Goal: Check status: Check status

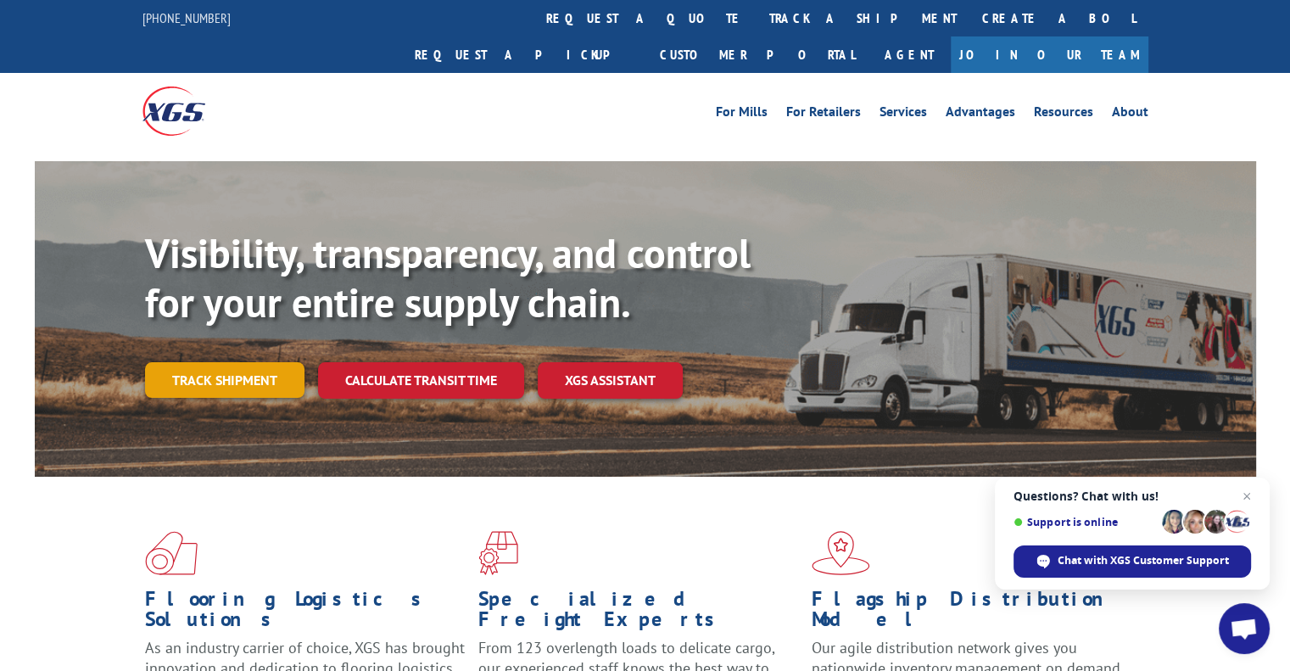
click at [252, 362] on link "Track shipment" at bounding box center [224, 380] width 159 height 36
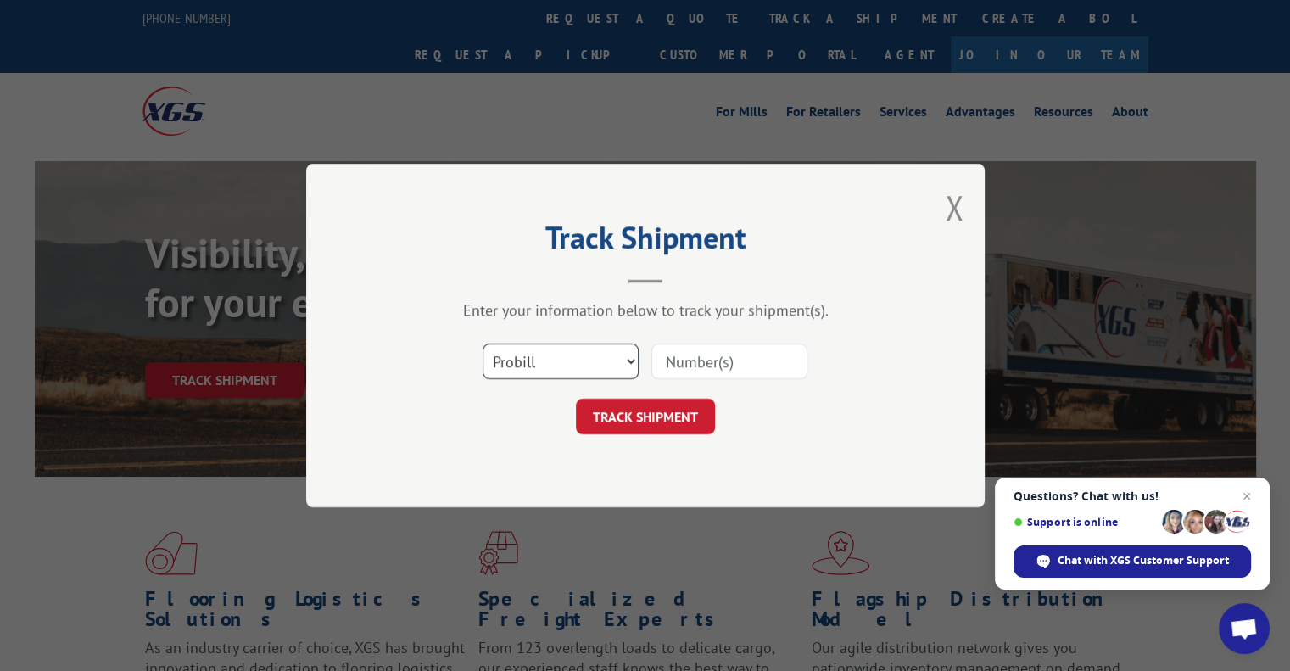
click at [587, 366] on select "Select category... Probill BOL PO" at bounding box center [560, 361] width 156 height 36
click at [709, 358] on input at bounding box center [729, 361] width 156 height 36
paste input "2554648"
type input "2554648"
click at [682, 404] on button "TRACK SHIPMENT" at bounding box center [645, 417] width 139 height 36
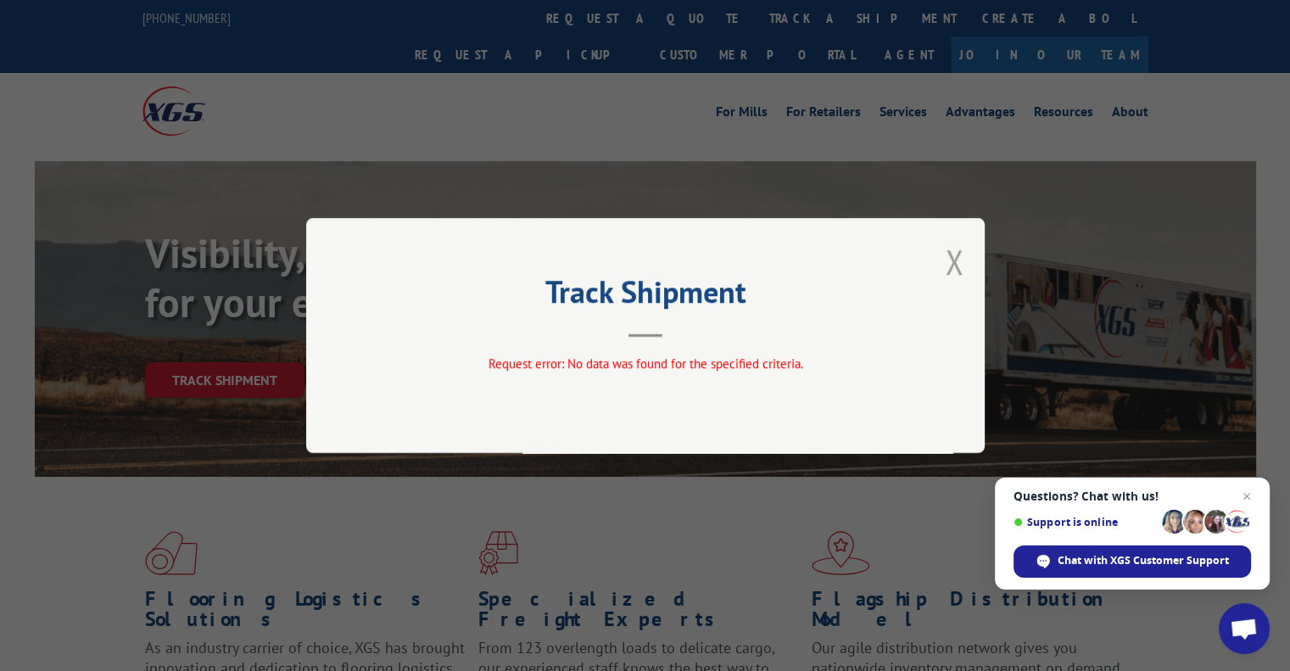
click at [951, 264] on button "Close modal" at bounding box center [954, 261] width 19 height 45
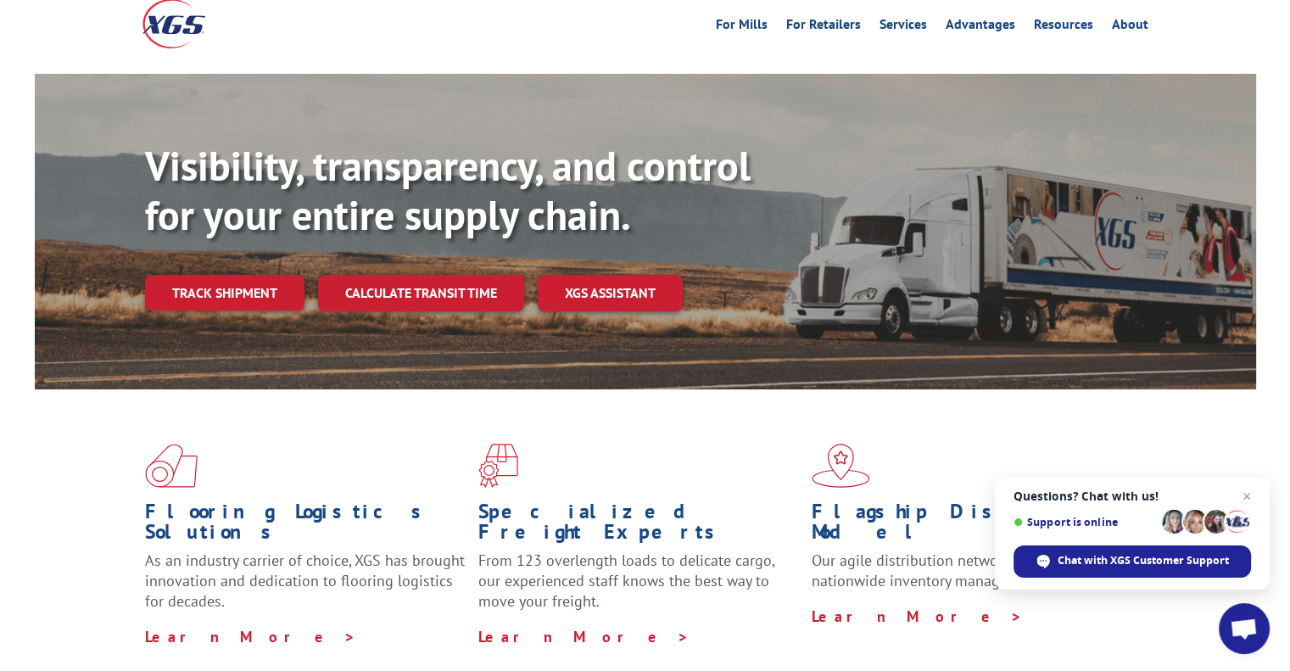
scroll to position [92, 0]
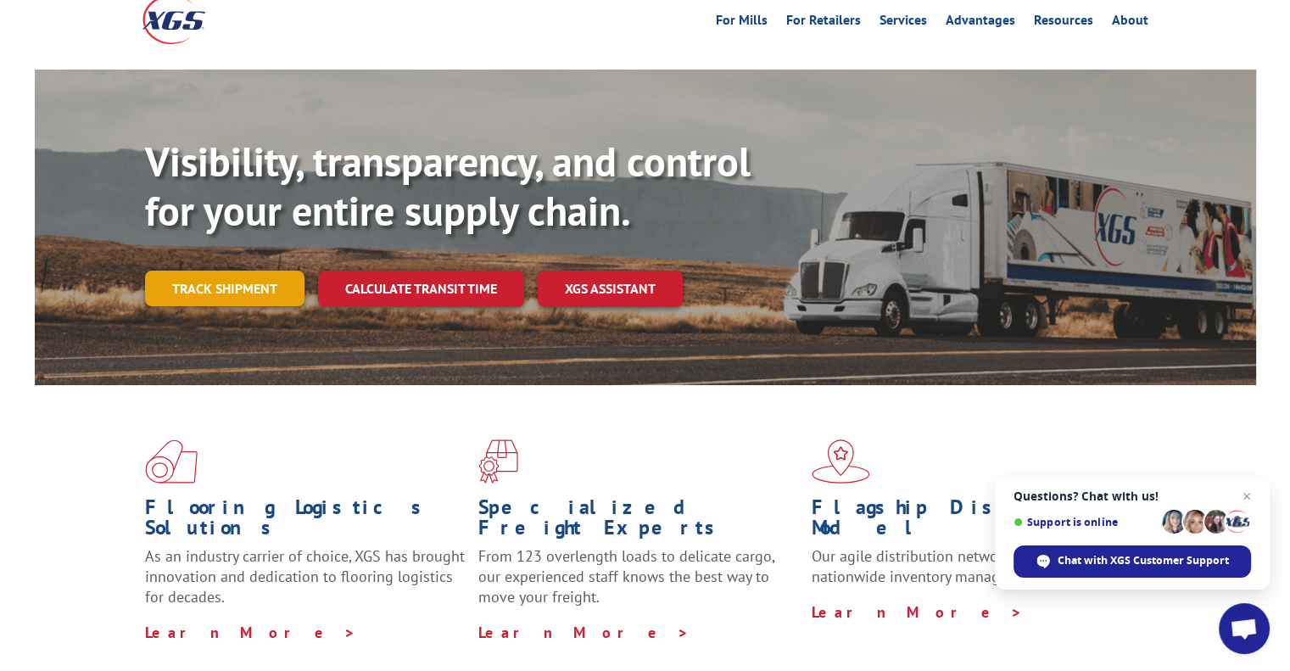
click at [237, 270] on link "Track shipment" at bounding box center [224, 288] width 159 height 36
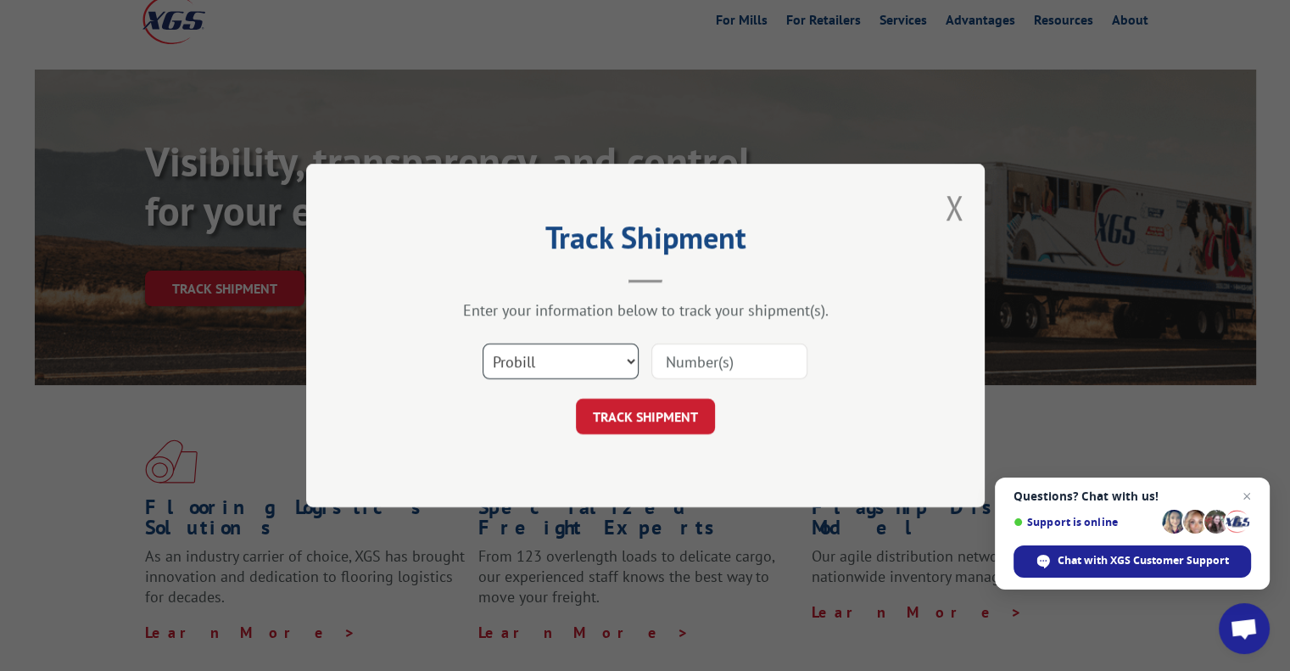
click at [613, 369] on select "Select category... Probill BOL PO" at bounding box center [560, 361] width 156 height 36
select select "bol"
click at [482, 343] on select "Select category... Probill BOL PO" at bounding box center [560, 361] width 156 height 36
click at [721, 365] on input at bounding box center [729, 361] width 156 height 36
paste input "2554648"
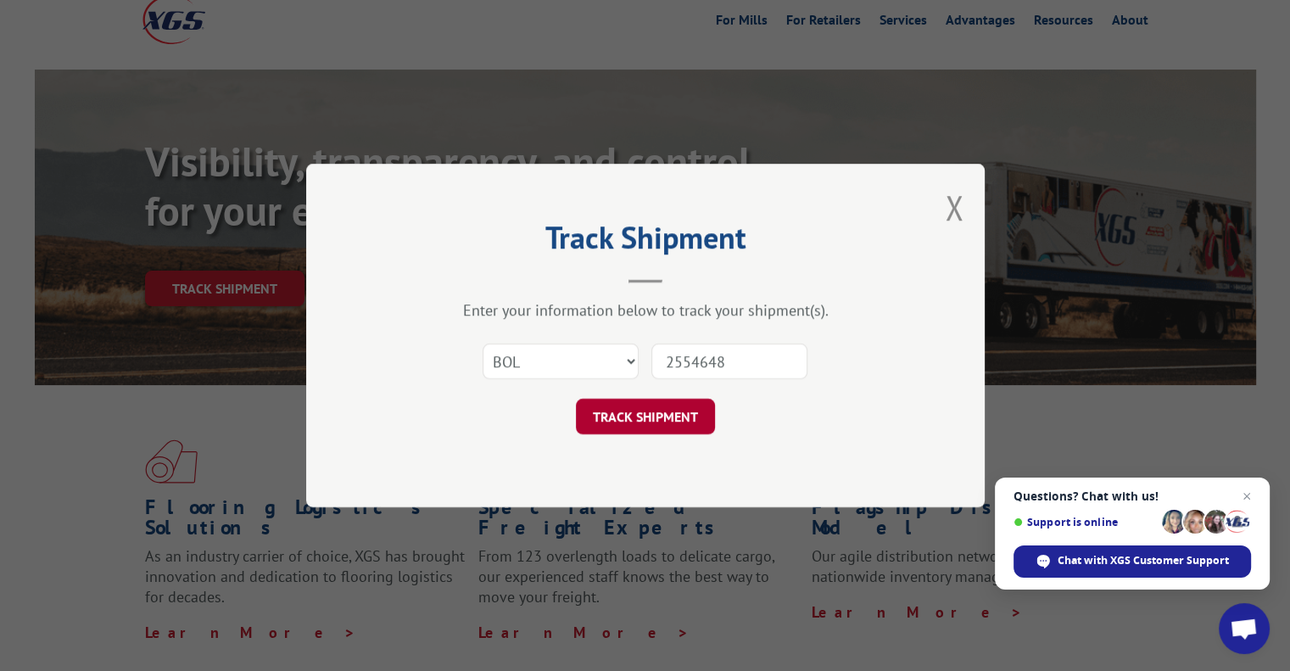
type input "2554648"
click at [648, 419] on button "TRACK SHIPMENT" at bounding box center [645, 417] width 139 height 36
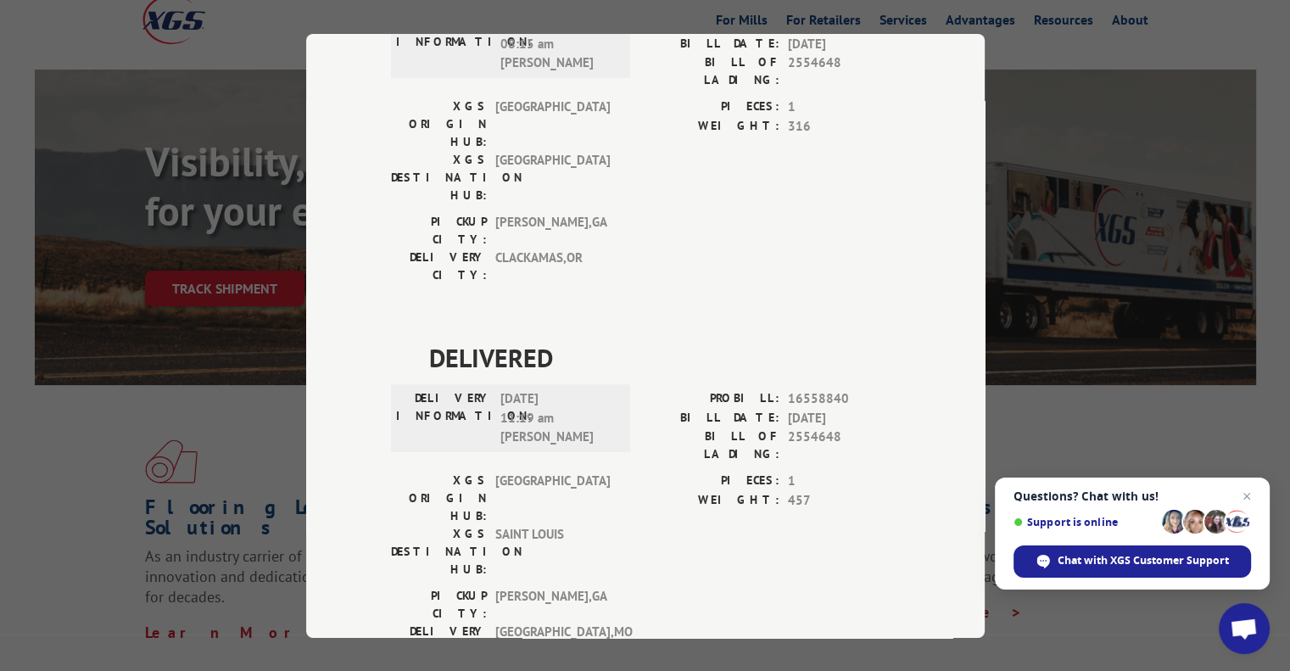
scroll to position [666, 0]
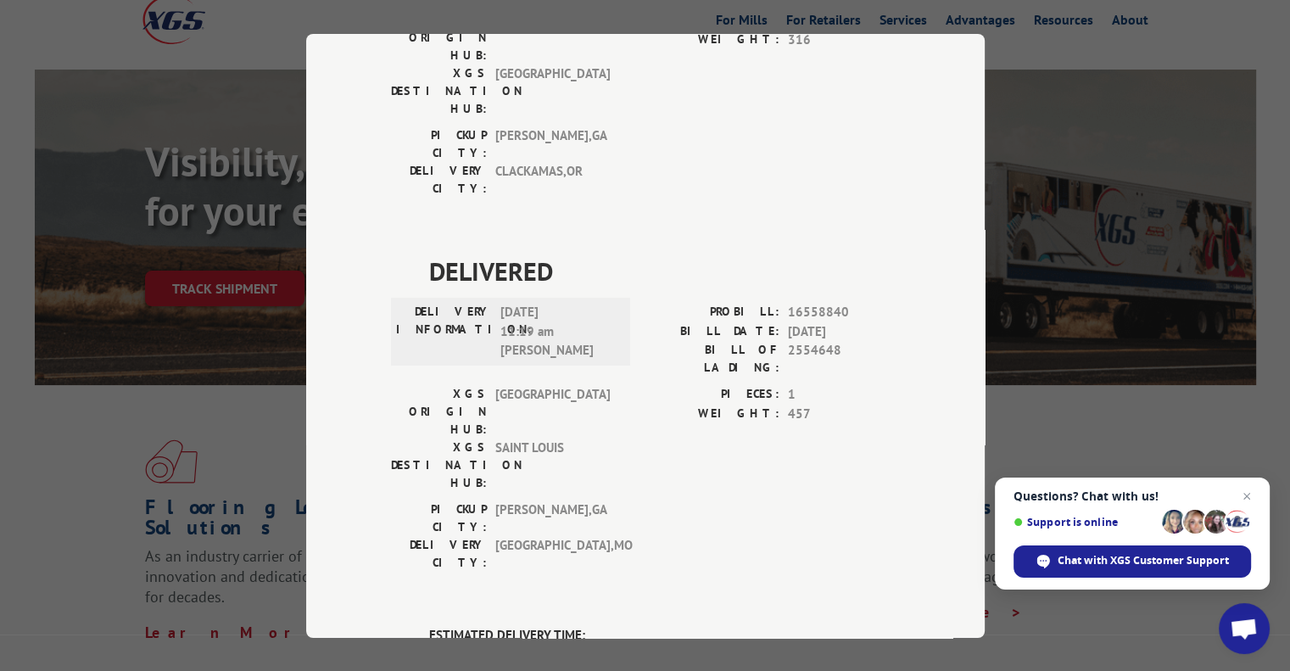
drag, startPoint x: 611, startPoint y: 368, endPoint x: 701, endPoint y: 359, distance: 91.2
type textarea "[PHONE_NUMBER]"
click at [701, 644] on div "Please contact customer service: [PHONE_NUMBER]." at bounding box center [664, 654] width 471 height 20
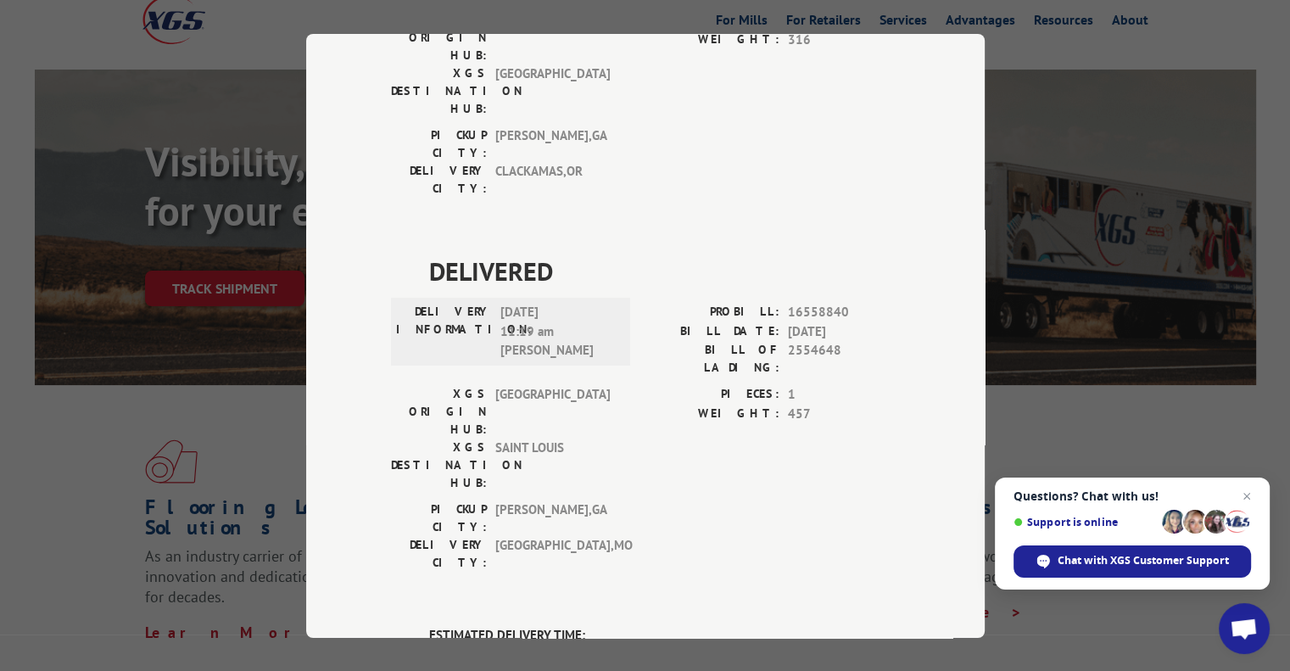
click at [614, 644] on div "Please contact customer service: [PHONE_NUMBER]." at bounding box center [664, 654] width 471 height 20
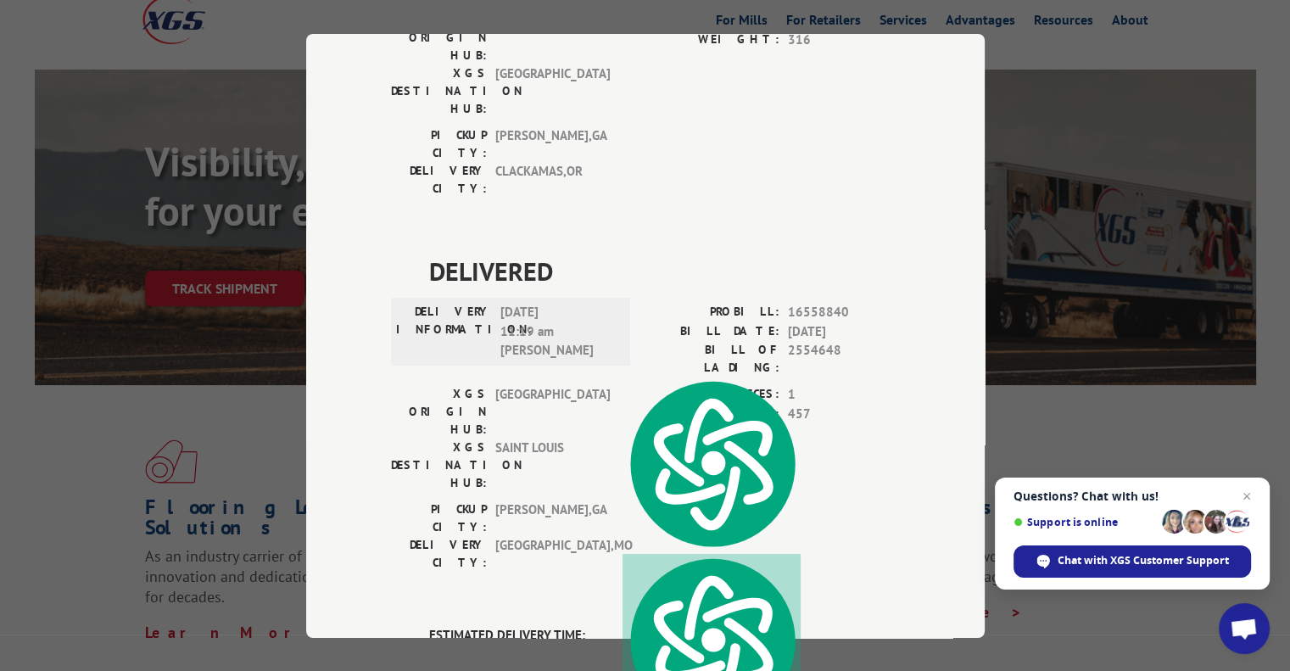
click at [614, 644] on div "Please contact customer service: [PHONE_NUMBER]." at bounding box center [664, 654] width 471 height 20
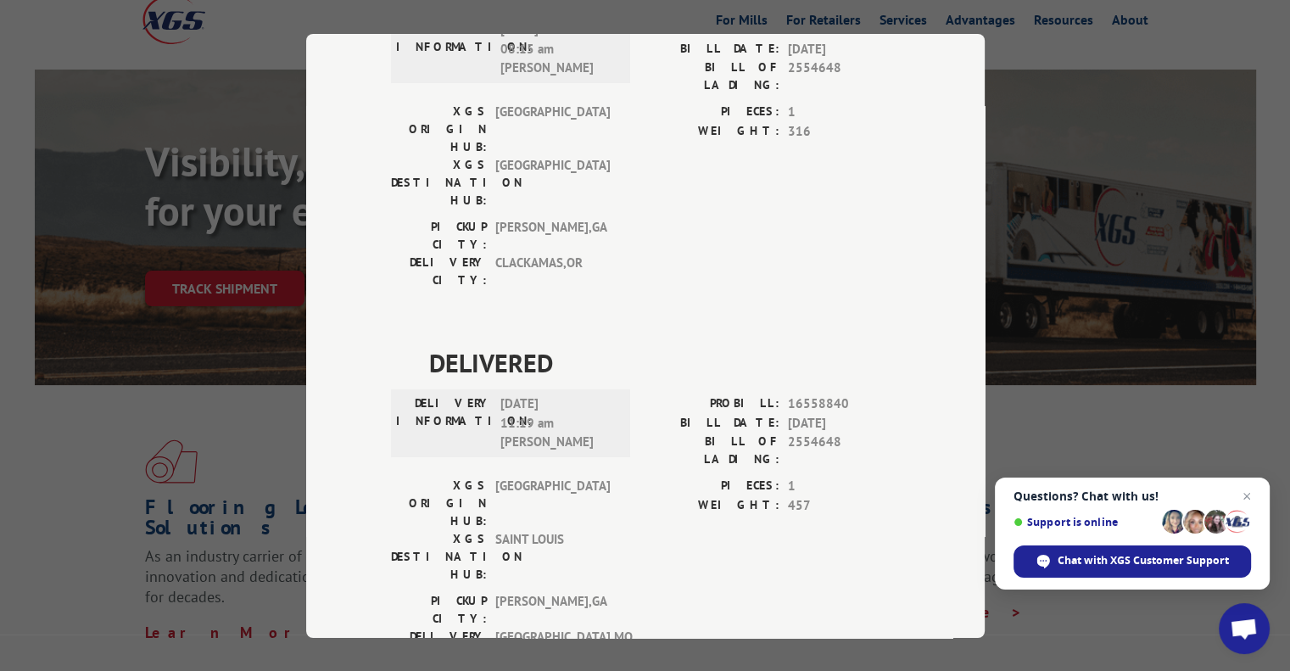
scroll to position [555, 0]
